Goal: Task Accomplishment & Management: Complete application form

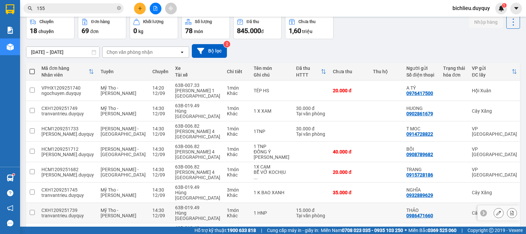
click at [227, 213] on div "Khác" at bounding box center [237, 215] width 20 height 5
checkbox input "true"
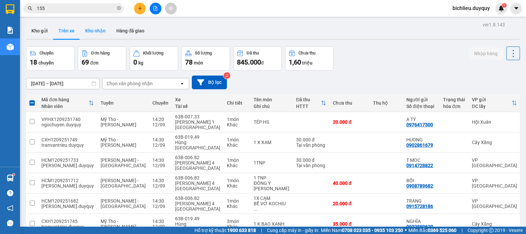
click at [103, 36] on button "Kho nhận" at bounding box center [95, 31] width 31 height 16
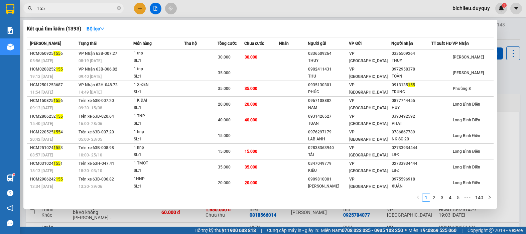
click at [65, 9] on input "155" at bounding box center [76, 8] width 79 height 7
type input "1"
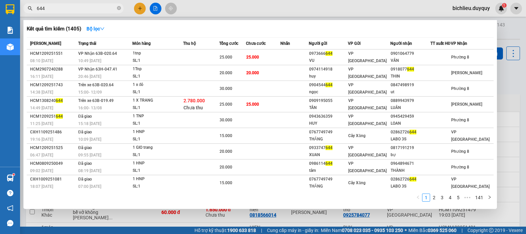
type input "644"
click at [137, 9] on div at bounding box center [263, 117] width 526 height 234
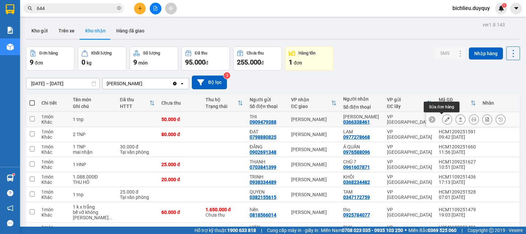
click at [443, 118] on button at bounding box center [447, 120] width 9 height 12
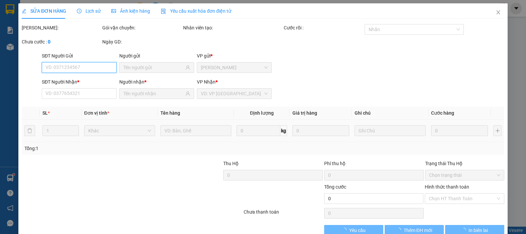
type input "0909479388"
type input "THI"
type input "0366338461"
type input "[PERSON_NAME]"
type input "50.000"
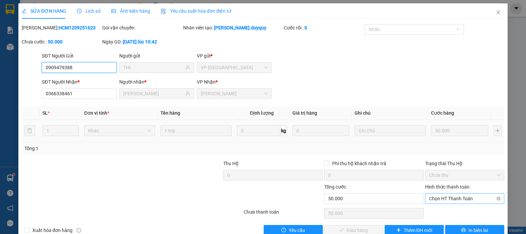
click at [434, 199] on span "Chọn HT Thanh Toán" at bounding box center [464, 199] width 71 height 10
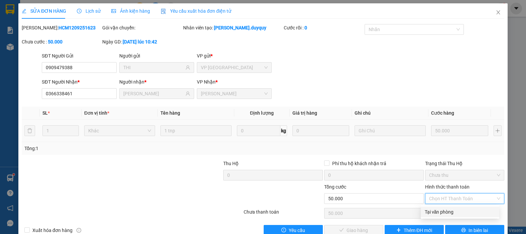
click at [436, 211] on div "Tại văn phòng" at bounding box center [460, 211] width 71 height 7
type input "0"
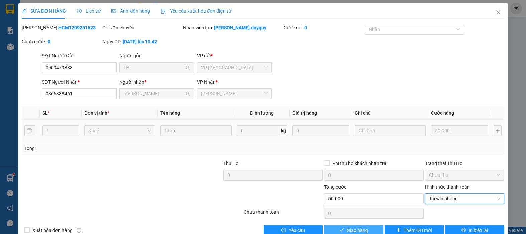
click at [347, 227] on span "Giao hàng" at bounding box center [357, 230] width 21 height 7
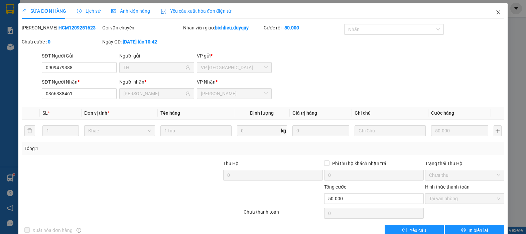
click at [496, 12] on icon "close" at bounding box center [498, 12] width 5 height 5
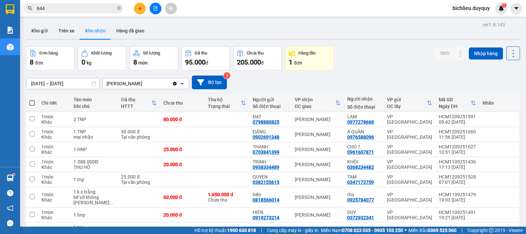
click at [67, 37] on button "Trên xe" at bounding box center [66, 31] width 27 height 16
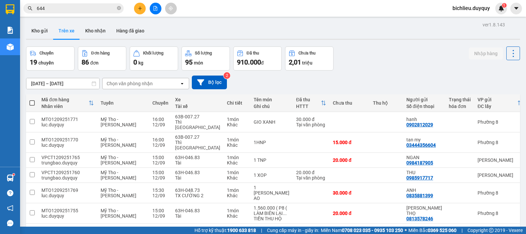
click at [164, 82] on div "Chọn văn phòng nhận" at bounding box center [141, 83] width 77 height 11
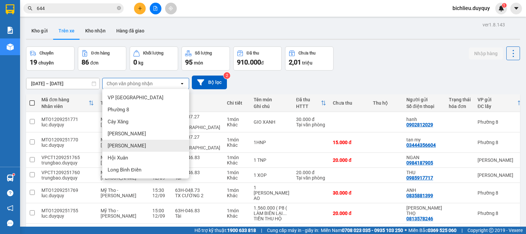
click at [132, 145] on div "[PERSON_NAME]" at bounding box center [145, 146] width 87 height 12
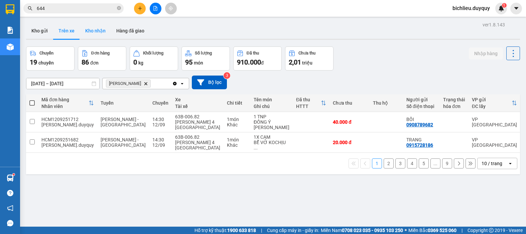
click at [94, 32] on button "Kho nhận" at bounding box center [95, 31] width 31 height 16
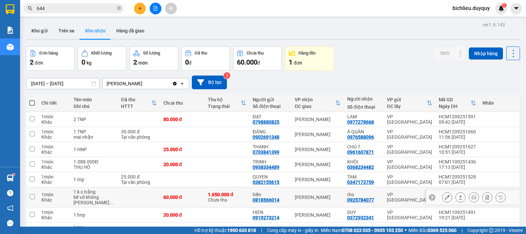
scroll to position [44, 0]
